Goal: Find specific page/section: Find specific page/section

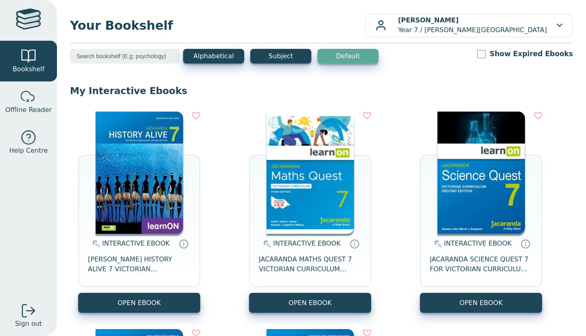
click at [486, 52] on input "Show Expired Ebooks" at bounding box center [481, 54] width 8 height 8
click at [486, 57] on input "Show Expired Ebooks" at bounding box center [481, 54] width 8 height 8
checkbox input "false"
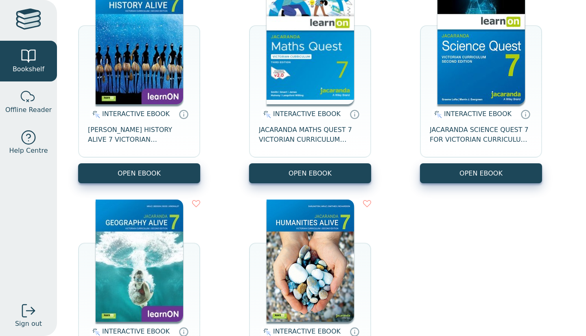
scroll to position [145, 0]
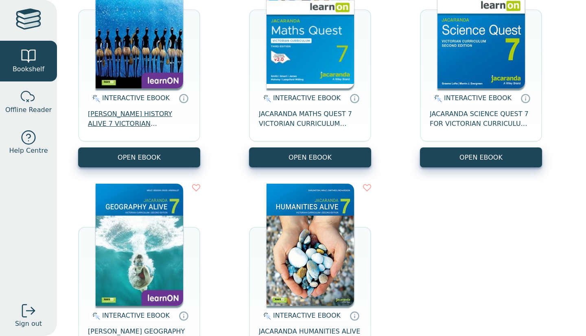
click at [137, 124] on span "[PERSON_NAME] HISTORY ALIVE 7 VICTORIAN CURRICULUM LEARNON EBOOK 2E" at bounding box center [139, 119] width 103 height 20
